Goal: Find specific page/section: Find specific page/section

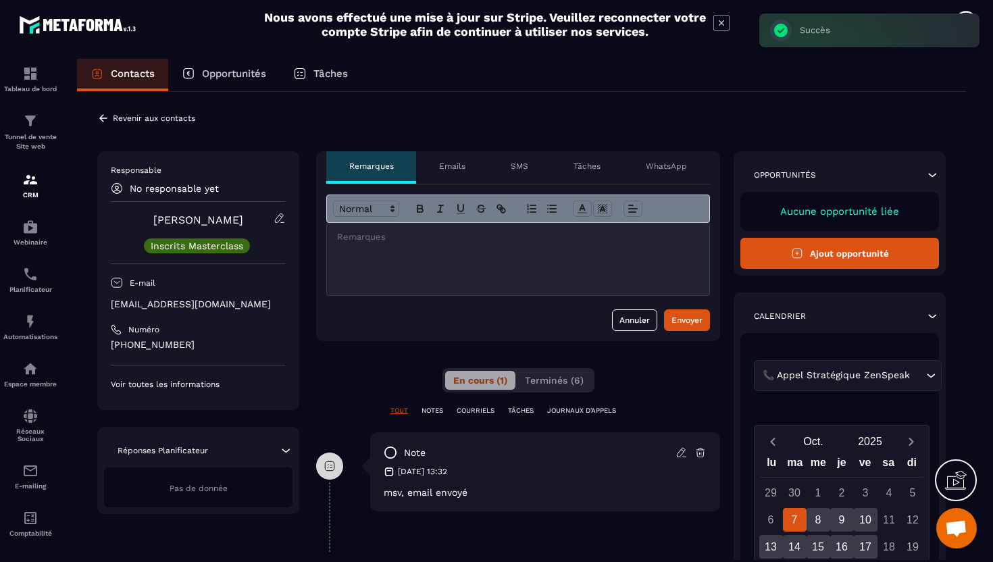
click at [178, 307] on p "[EMAIL_ADDRESS][DOMAIN_NAME]" at bounding box center [198, 304] width 175 height 13
copy div "[EMAIL_ADDRESS][DOMAIN_NAME]"
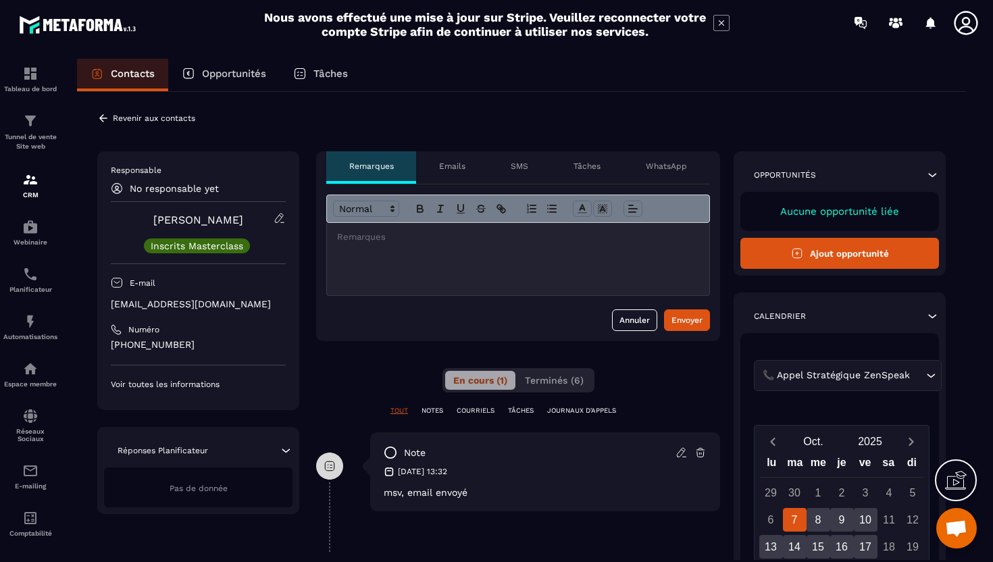
click at [101, 118] on icon at bounding box center [103, 117] width 8 height 7
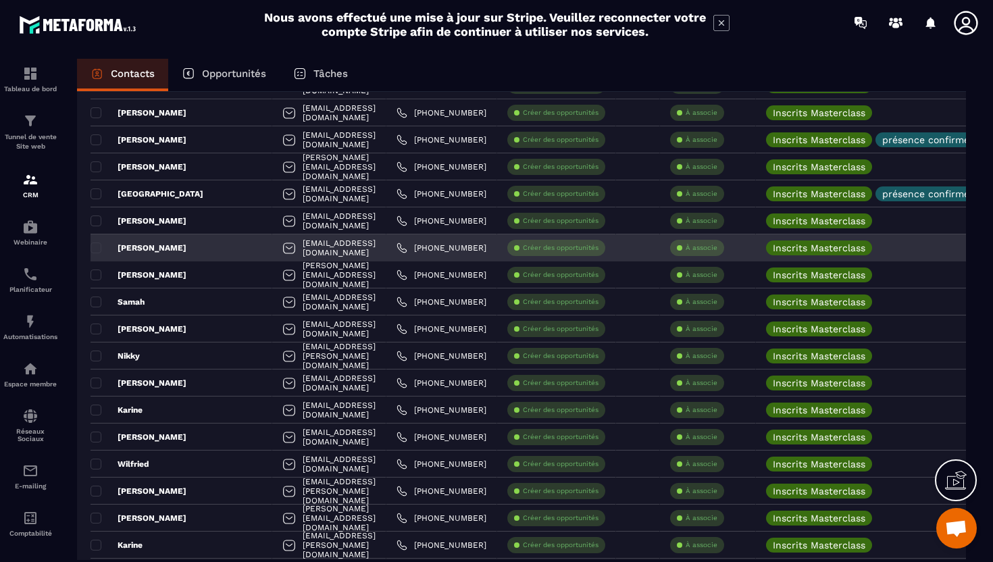
scroll to position [394, 0]
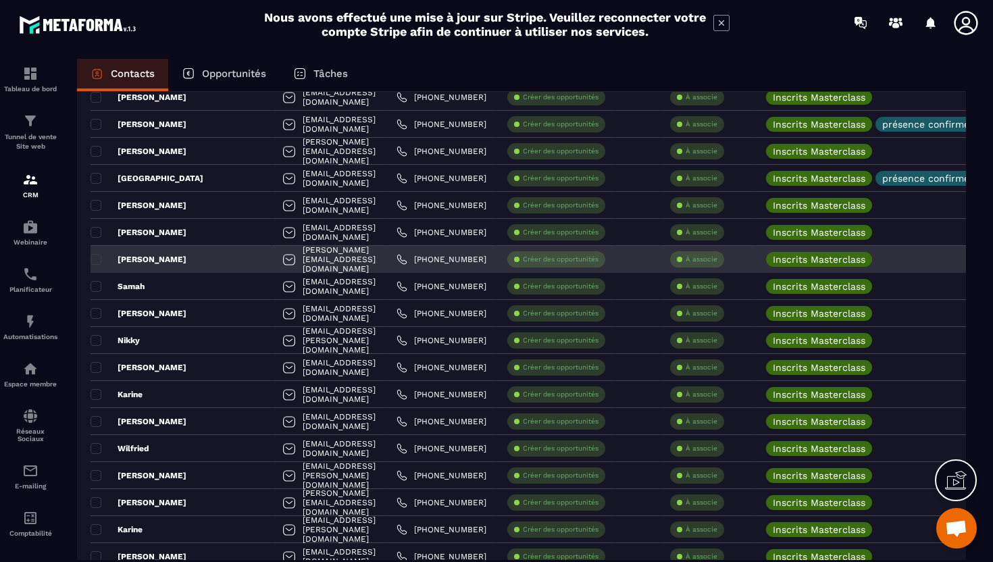
click at [169, 262] on div "[PERSON_NAME]" at bounding box center [181, 259] width 182 height 27
